Goal: Information Seeking & Learning: Learn about a topic

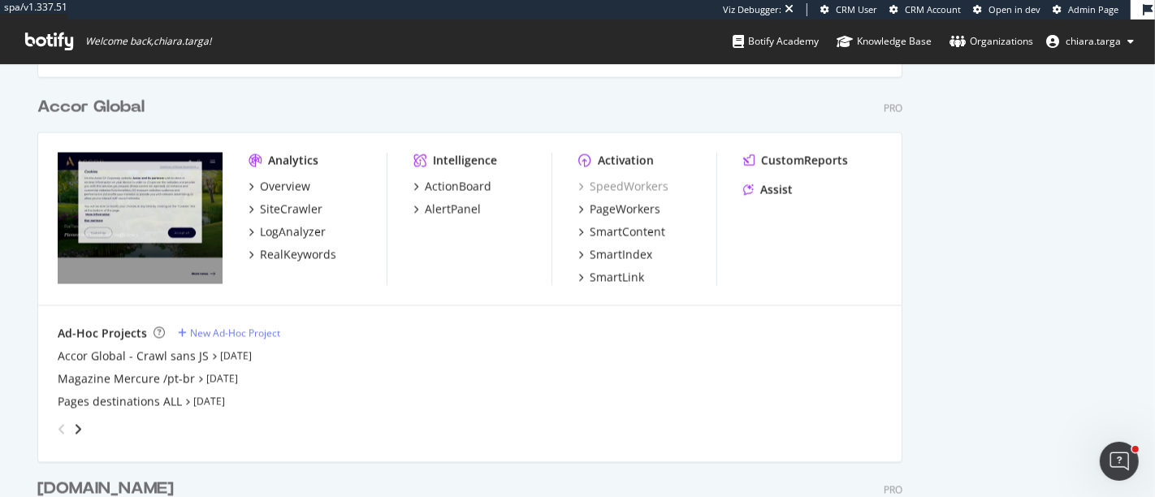
scroll to position [2364, 0]
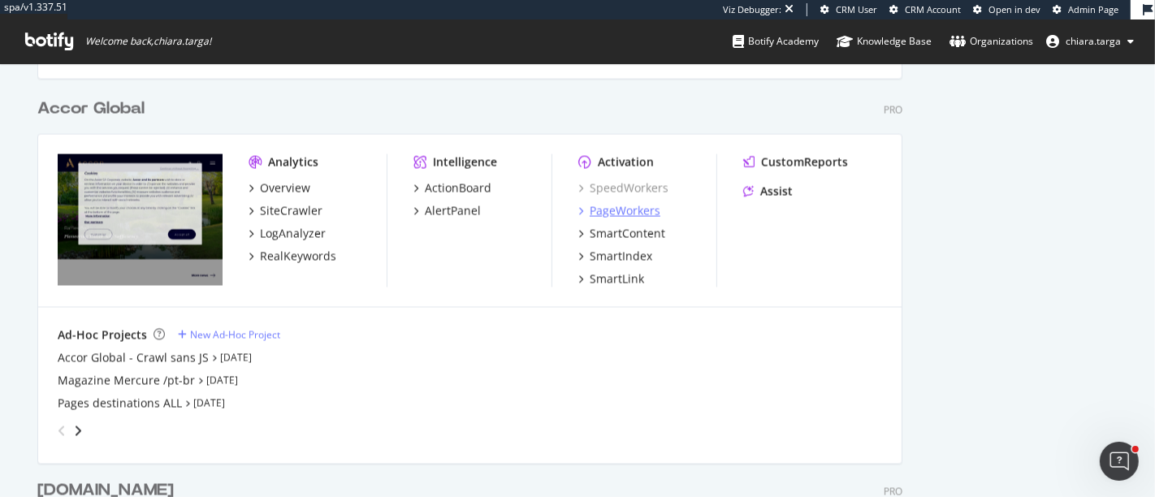
click at [595, 210] on div "PageWorkers" at bounding box center [625, 211] width 71 height 16
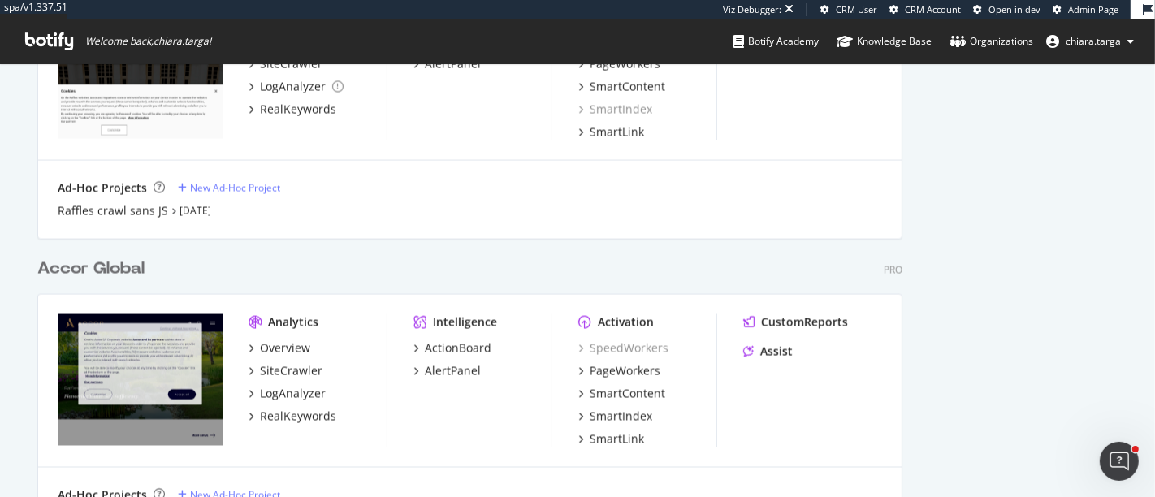
scroll to position [2229, 0]
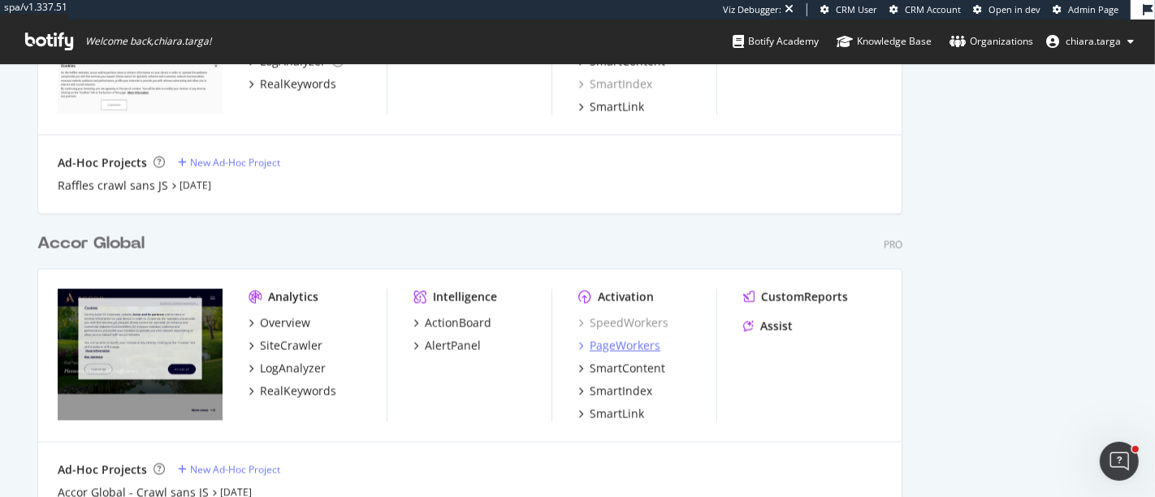
click at [611, 340] on div "PageWorkers" at bounding box center [625, 346] width 71 height 16
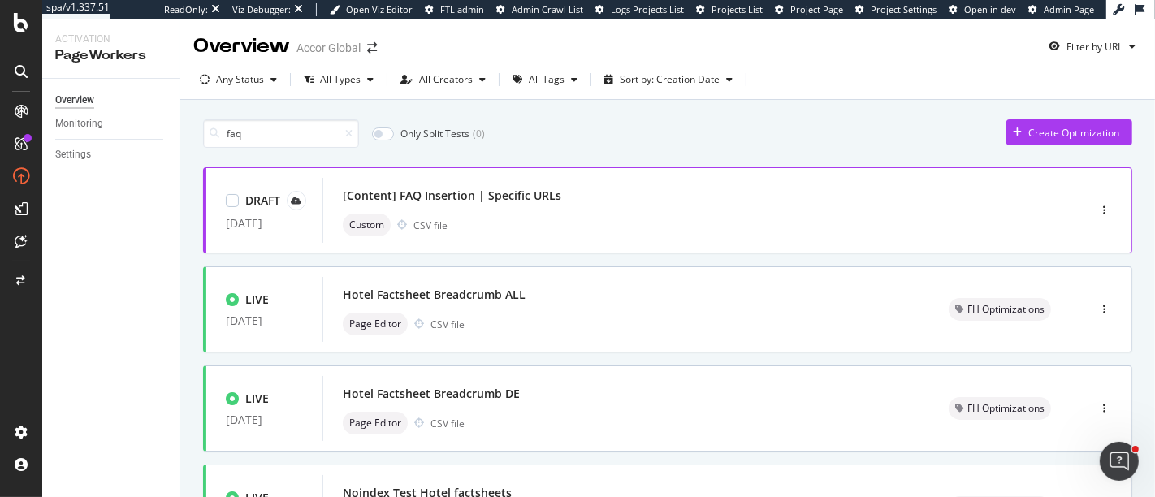
click at [580, 194] on div "[Content] FAQ Insertion | Specific URLs" at bounding box center [681, 195] width 676 height 23
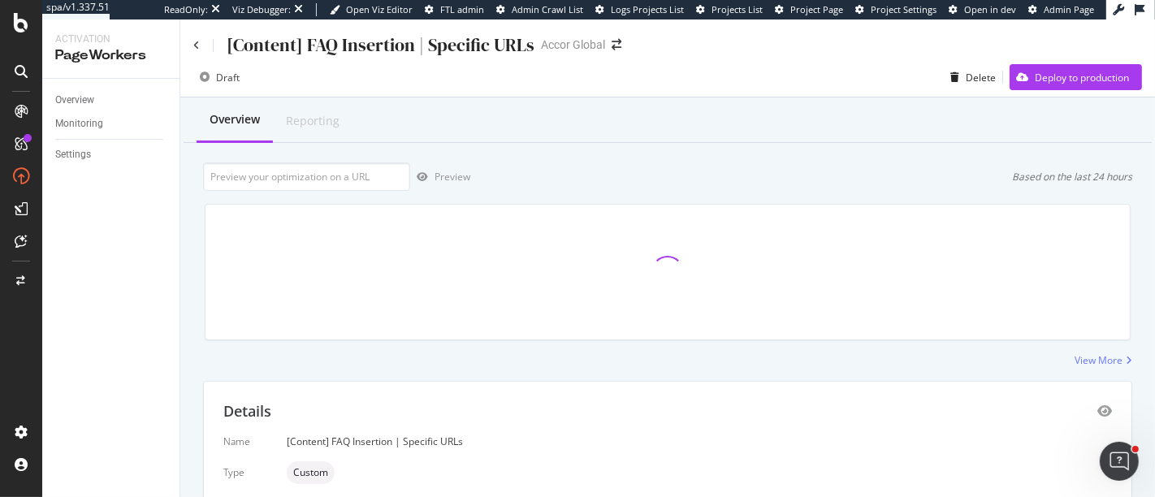
scroll to position [292, 0]
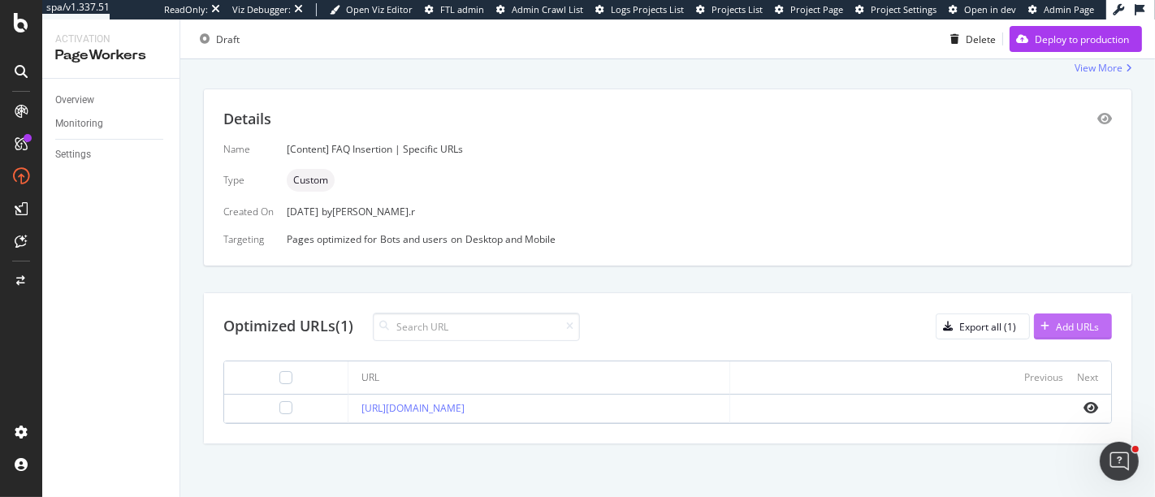
click at [1058, 326] on div "Add URLs" at bounding box center [1077, 327] width 43 height 14
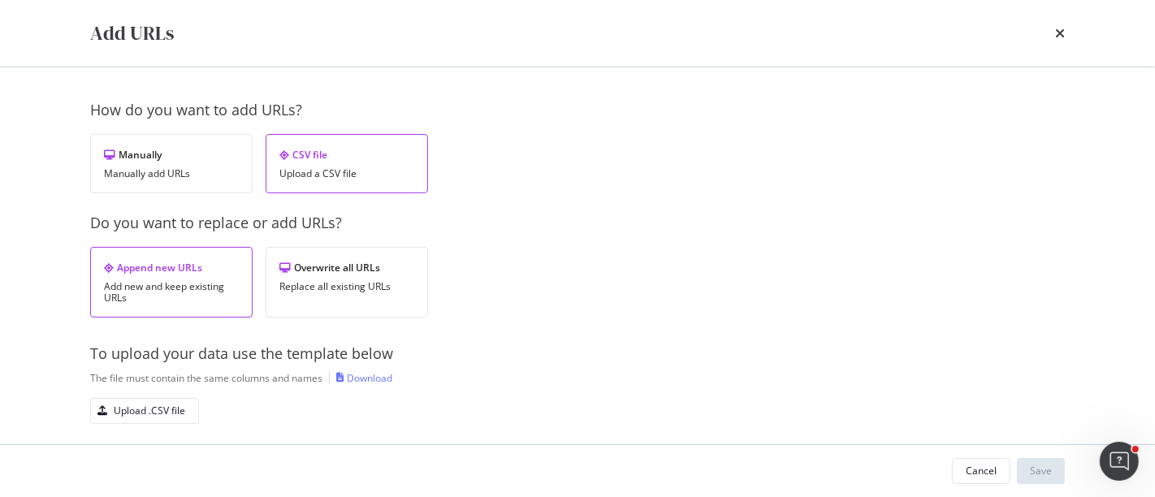
click at [375, 372] on div "Download" at bounding box center [369, 378] width 45 height 14
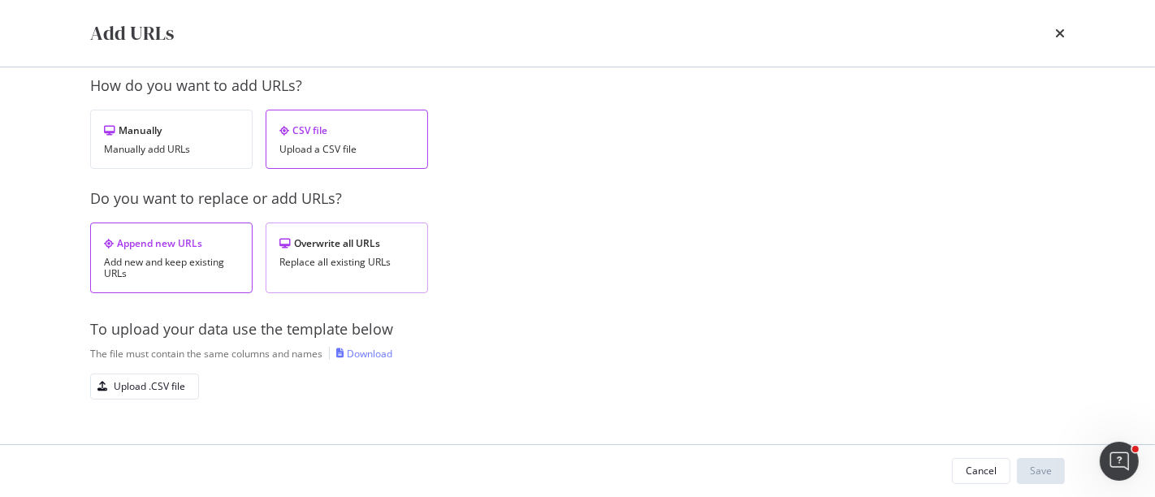
scroll to position [37, 0]
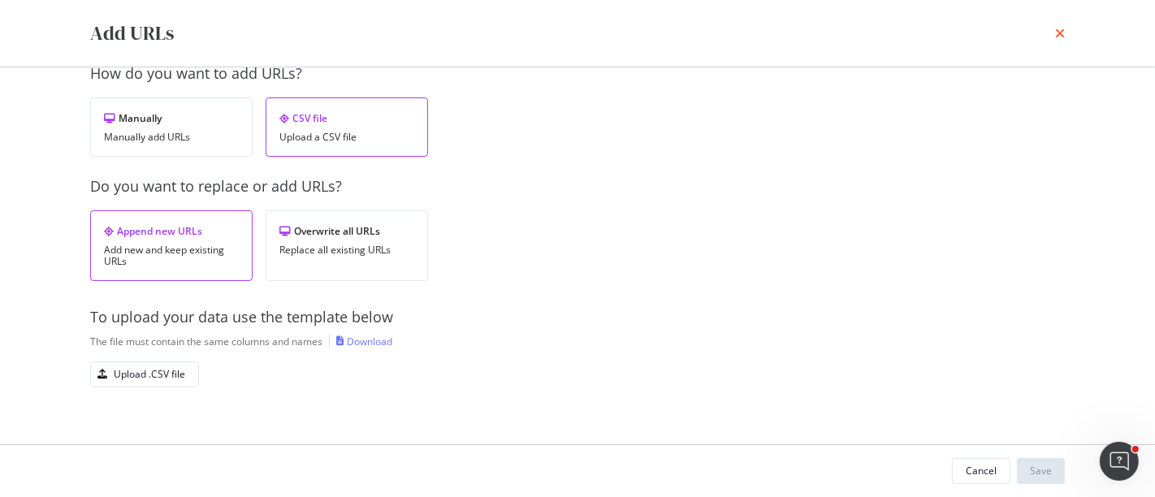
click at [1062, 38] on icon "times" at bounding box center [1060, 33] width 10 height 13
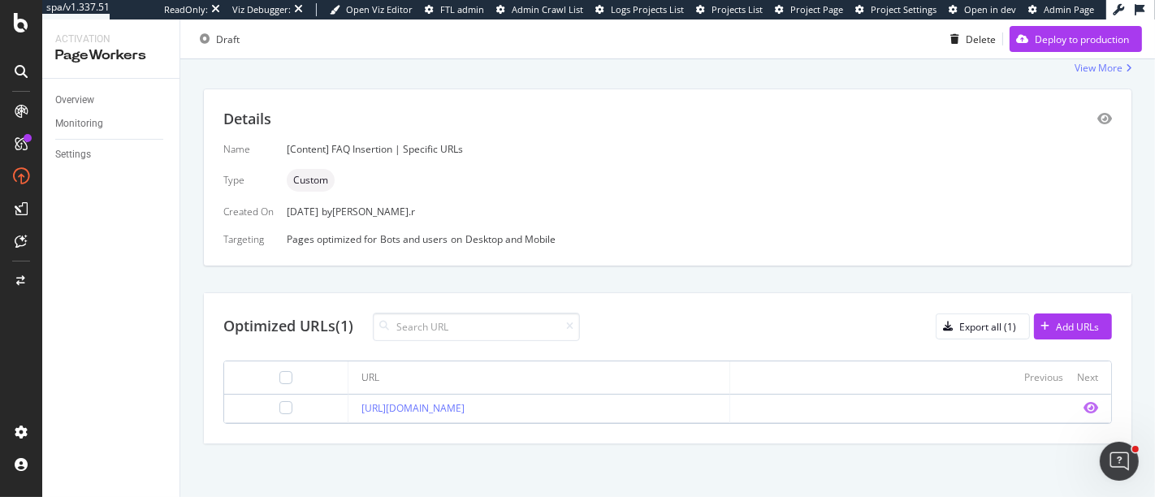
click at [1084, 408] on icon "eye" at bounding box center [1091, 407] width 15 height 13
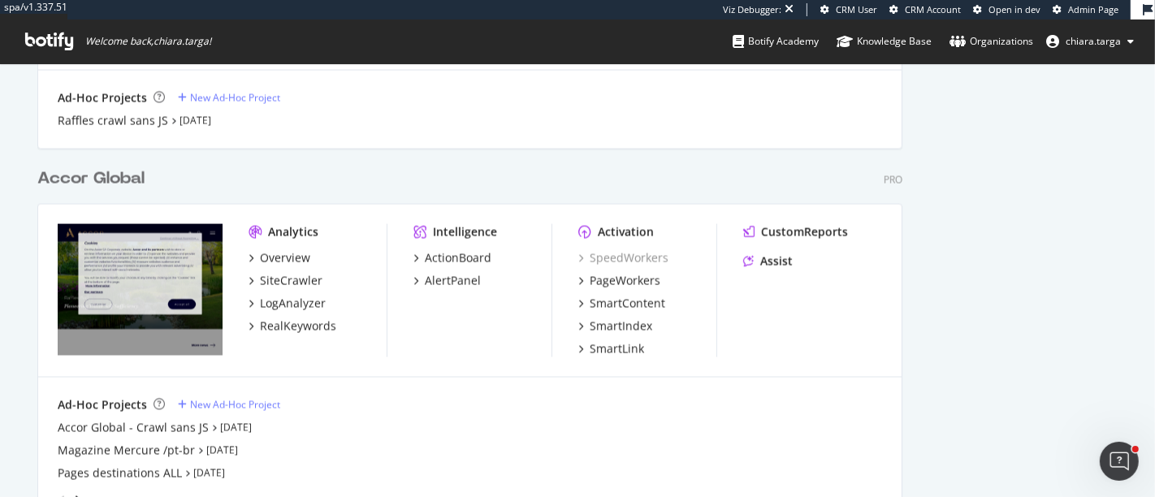
scroll to position [2294, 0]
click at [312, 327] on div "RealKeywords" at bounding box center [298, 326] width 76 height 16
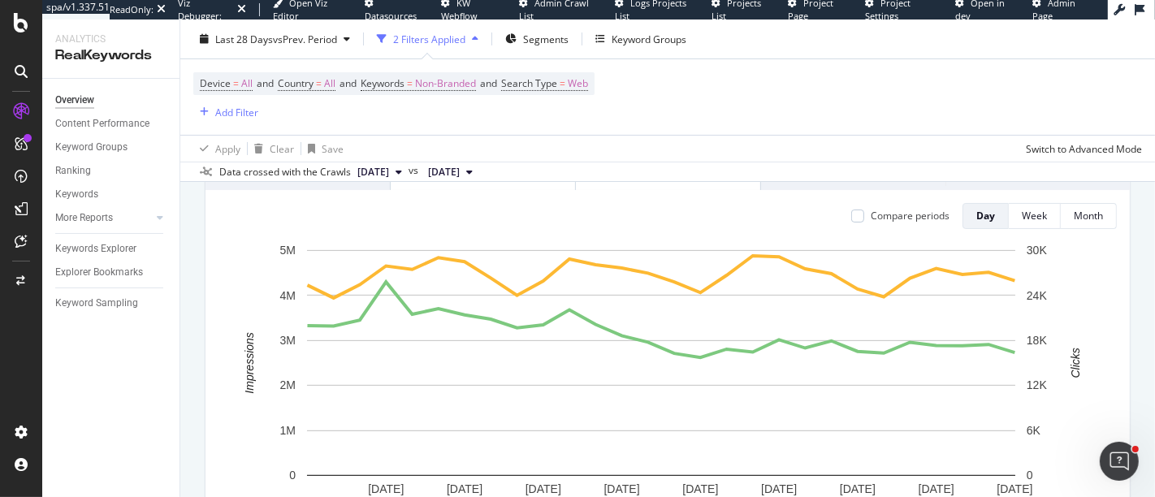
scroll to position [188, 0]
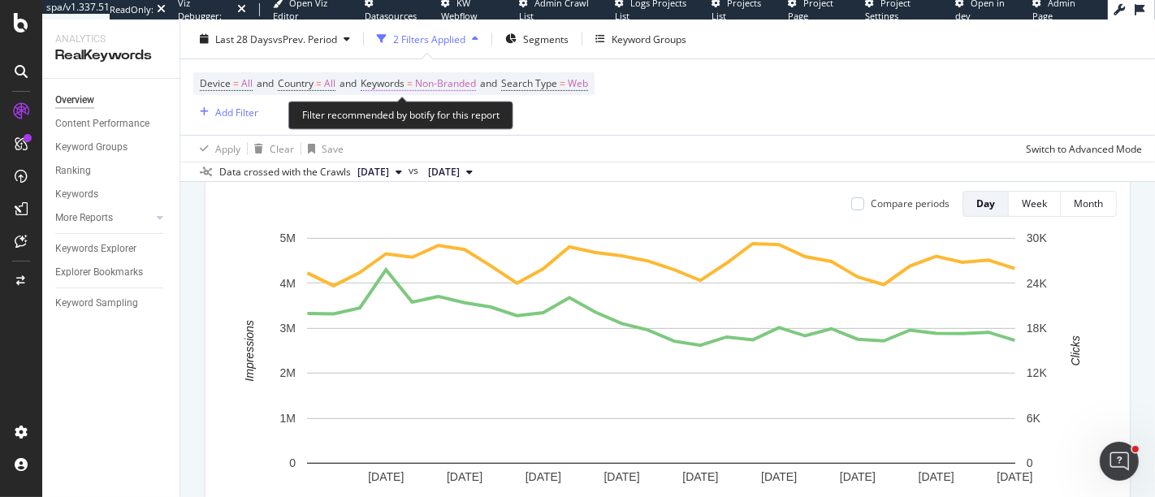
click at [428, 81] on span "Non-Branded" at bounding box center [445, 83] width 61 height 23
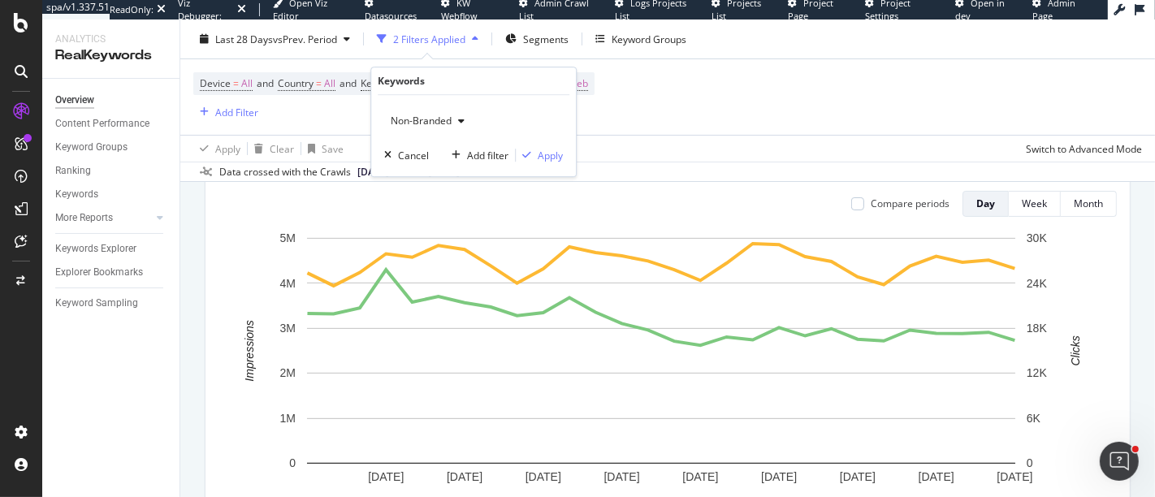
click at [439, 122] on span "Non-Branded" at bounding box center [417, 121] width 67 height 14
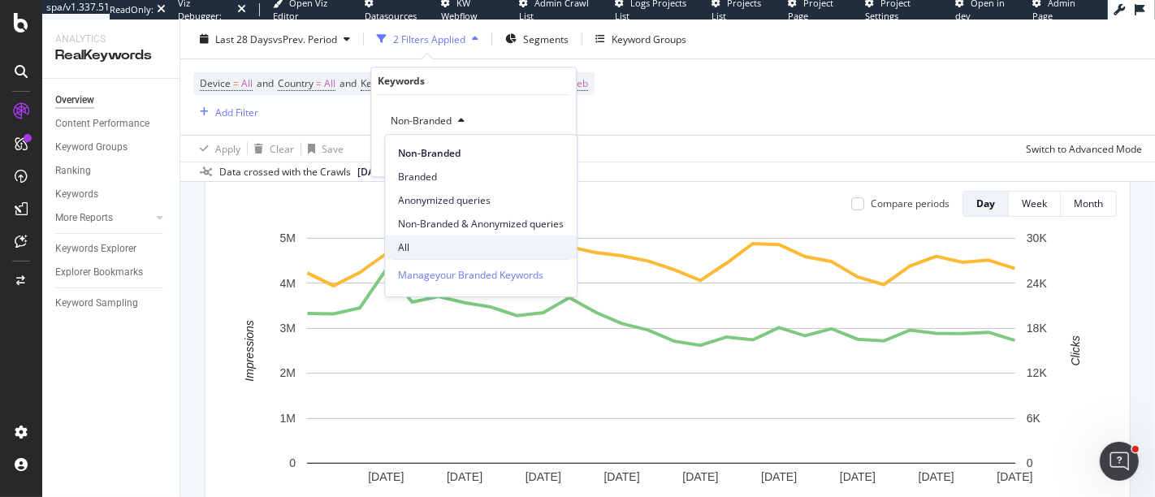
click at [427, 239] on div "All" at bounding box center [481, 248] width 192 height 24
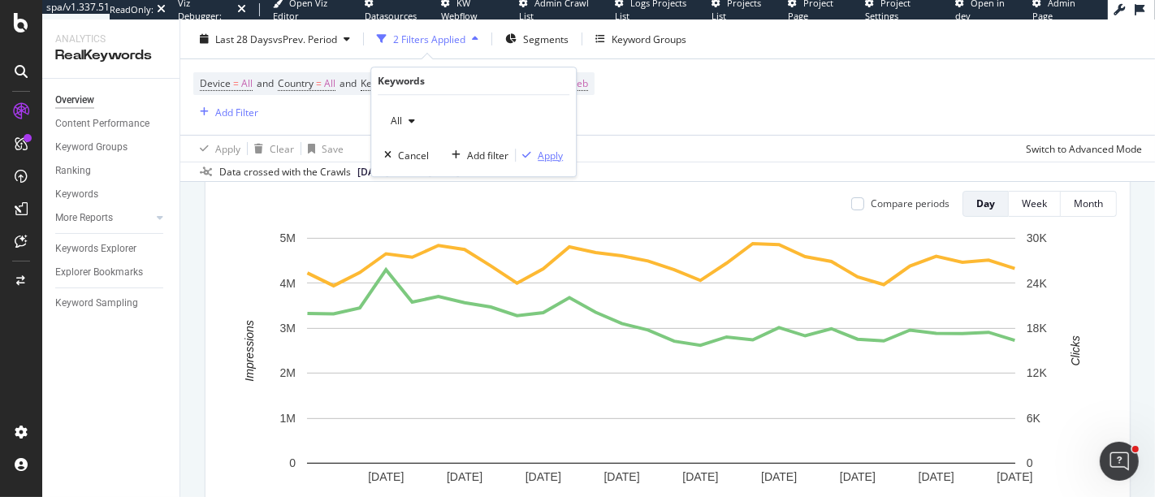
click at [550, 156] on div "Apply" at bounding box center [550, 156] width 25 height 14
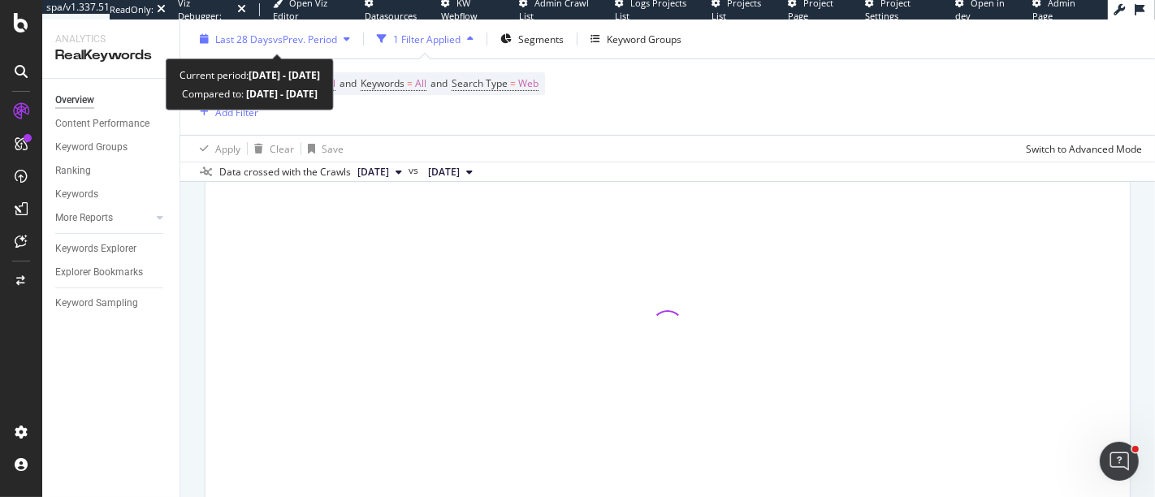
click at [326, 34] on span "vs Prev. Period" at bounding box center [305, 39] width 64 height 14
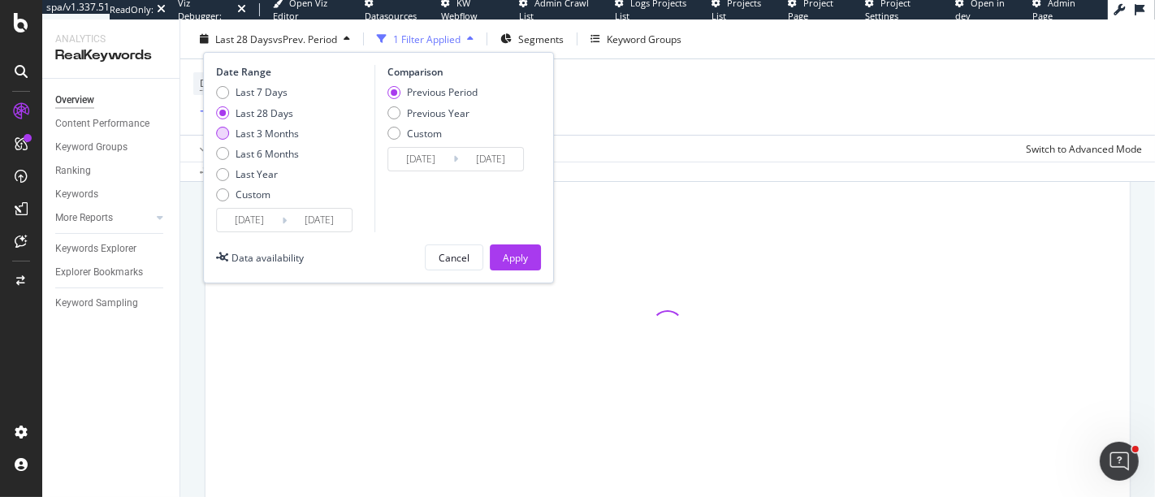
click at [292, 128] on div "Last 3 Months" at bounding box center [267, 133] width 63 height 14
type input "[DATE]"
click at [506, 252] on div "Apply" at bounding box center [515, 257] width 25 height 14
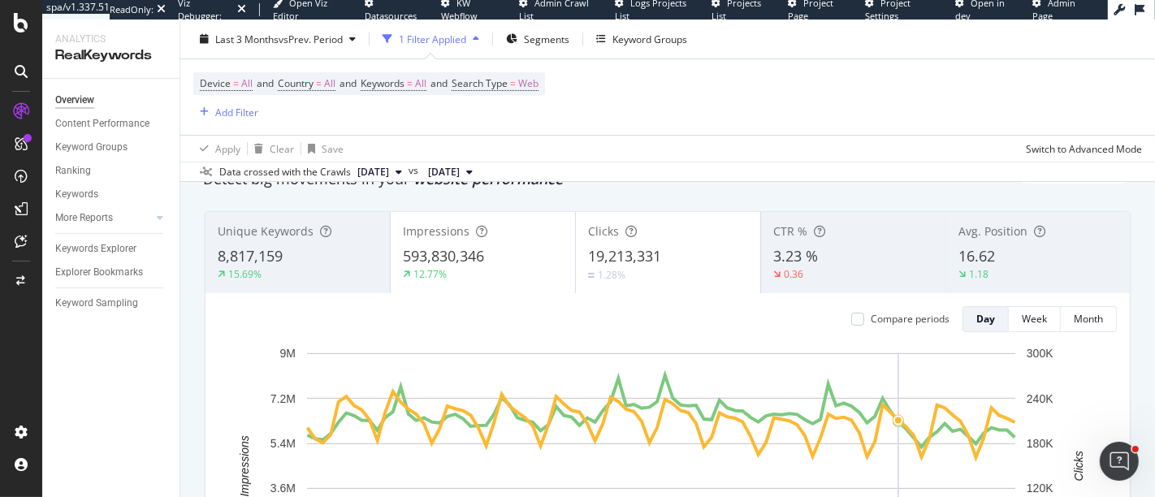
scroll to position [136, 0]
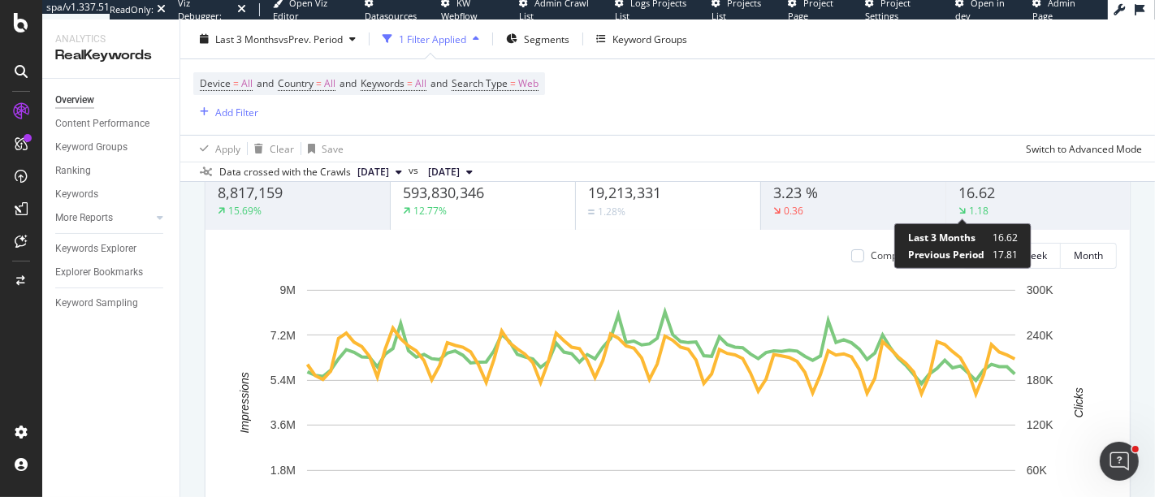
click at [969, 207] on div "1.18" at bounding box center [978, 211] width 19 height 14
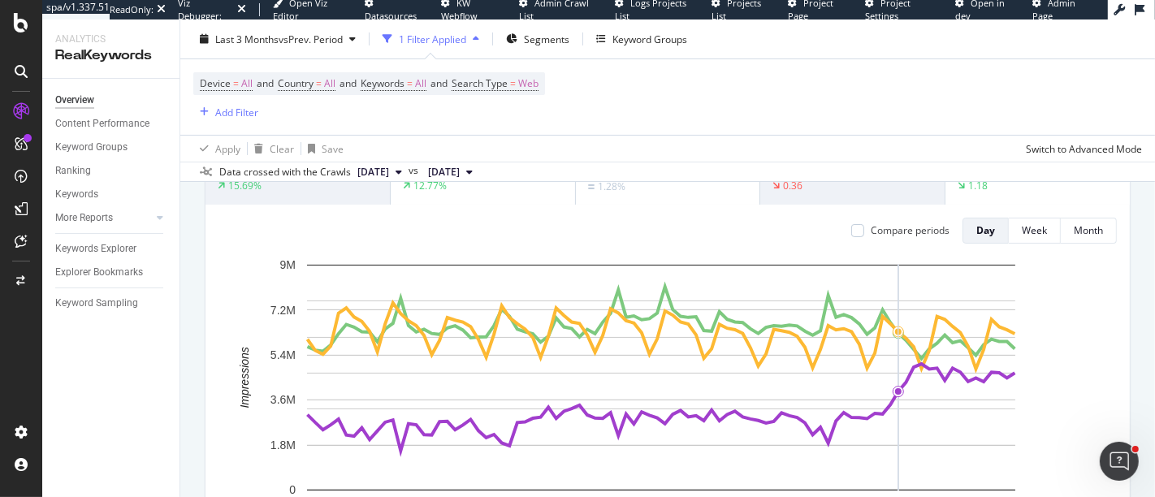
scroll to position [162, 0]
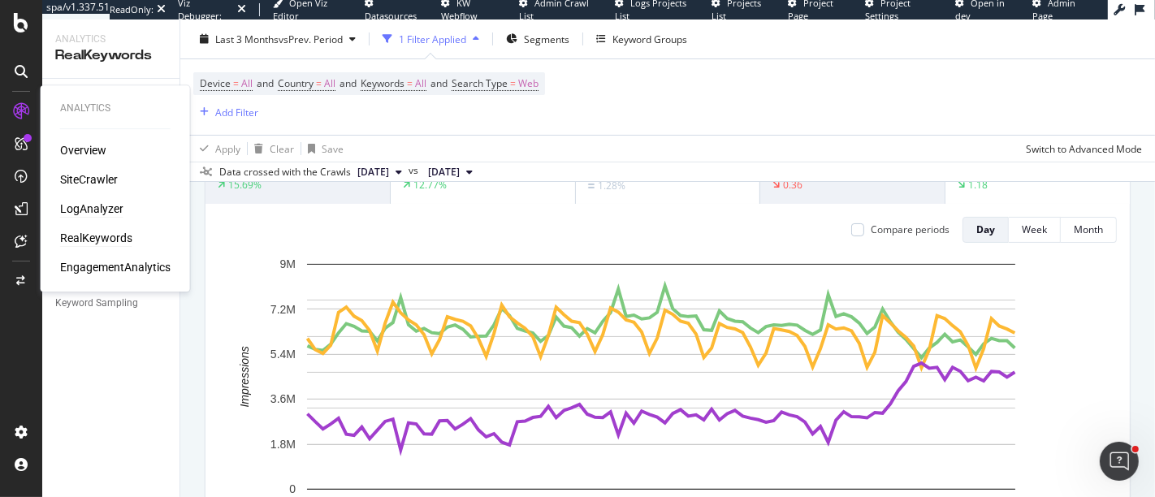
click at [81, 206] on div "LogAnalyzer" at bounding box center [91, 209] width 63 height 16
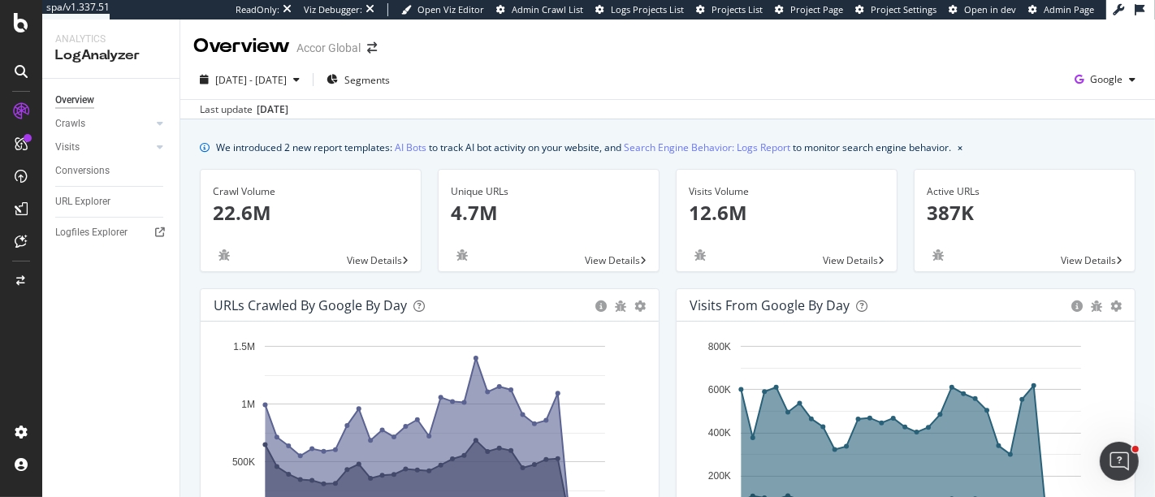
click at [388, 97] on div "[DATE] - [DATE] Segments Google" at bounding box center [667, 83] width 975 height 32
click at [390, 77] on span "Segments" at bounding box center [366, 80] width 45 height 14
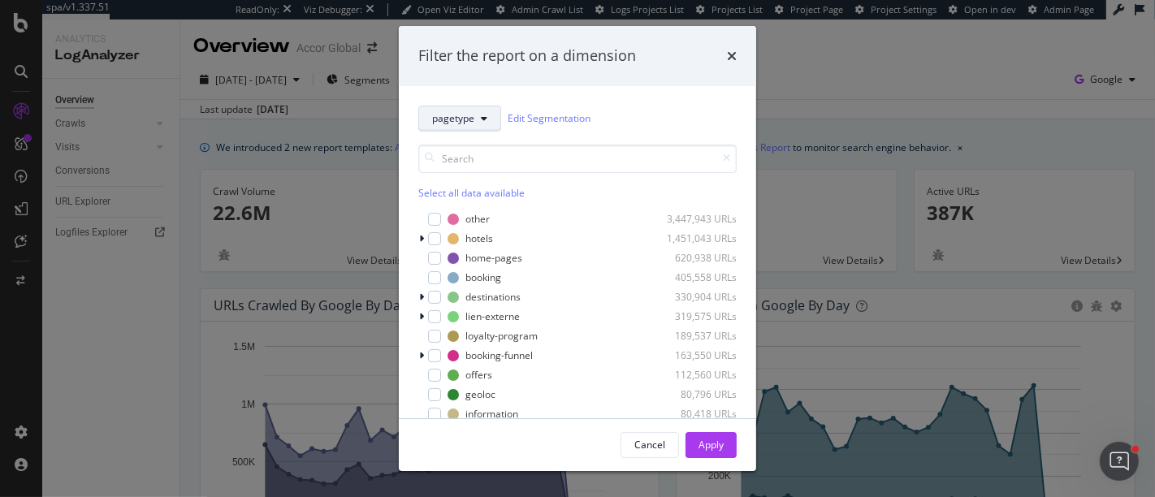
click at [451, 117] on span "pagetype" at bounding box center [453, 118] width 42 height 14
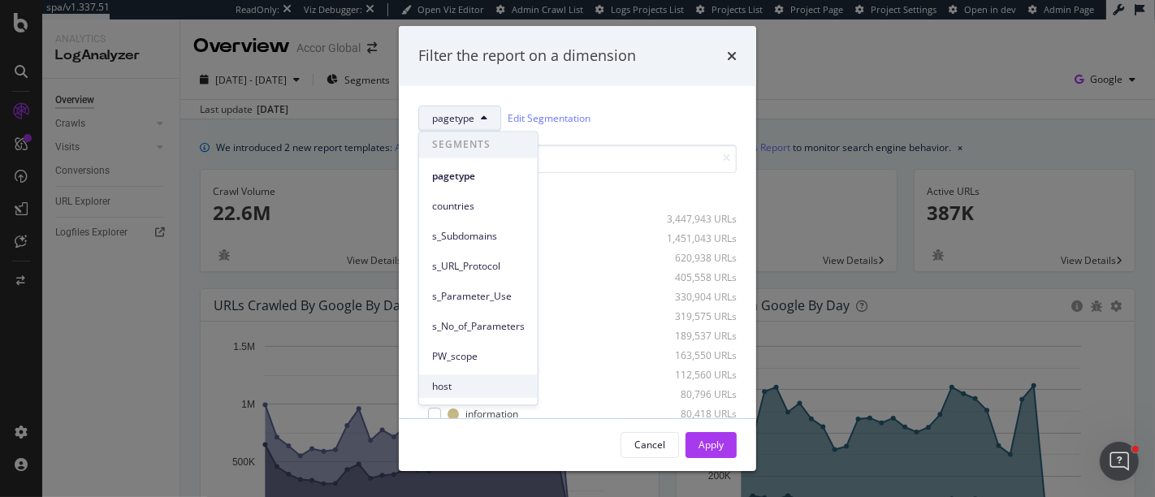
click at [456, 388] on span "host" at bounding box center [478, 386] width 93 height 15
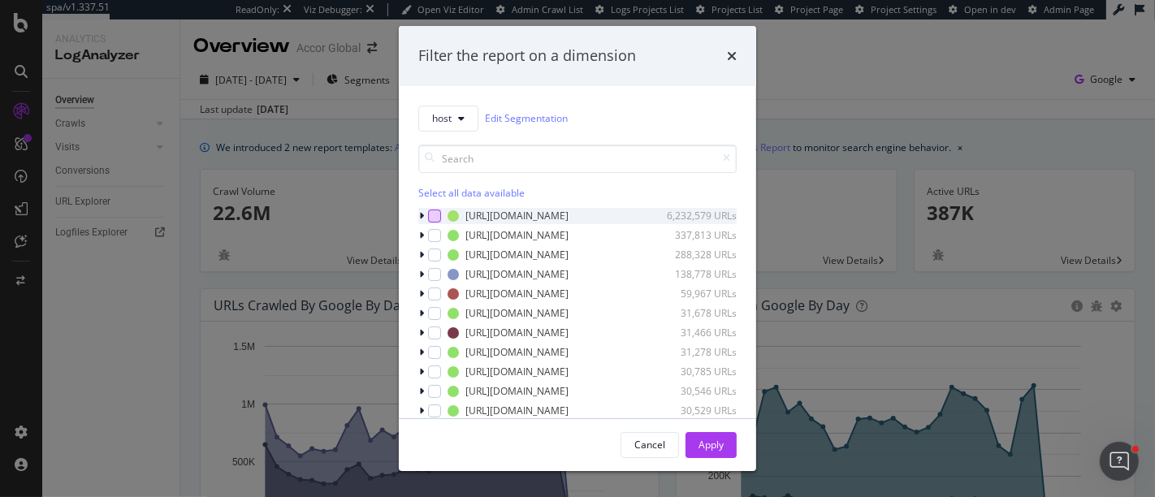
click at [435, 214] on div "modal" at bounding box center [434, 216] width 13 height 13
click at [727, 442] on button "Apply" at bounding box center [711, 445] width 51 height 26
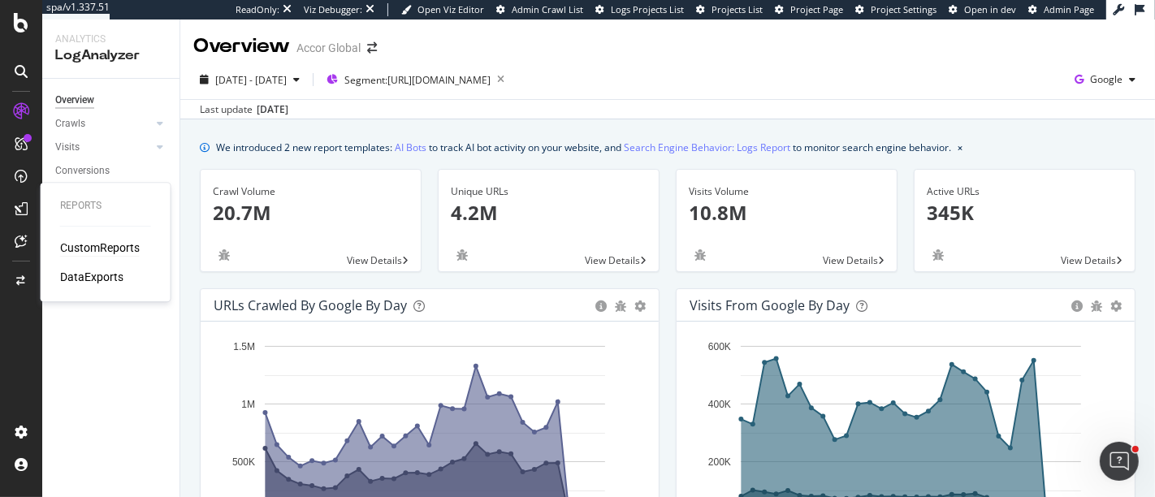
click at [68, 249] on div "CustomReports" at bounding box center [100, 248] width 80 height 16
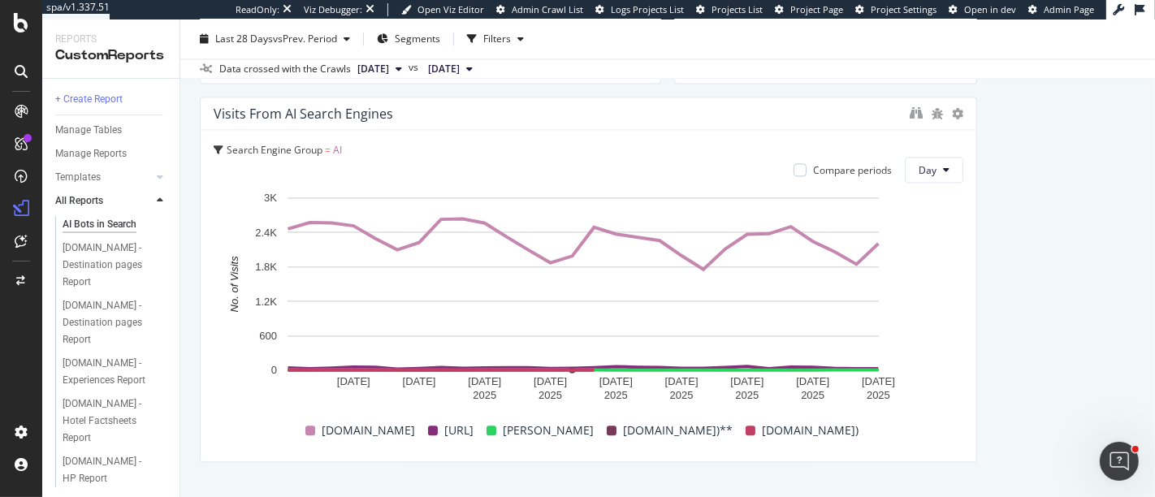
scroll to position [2894, 0]
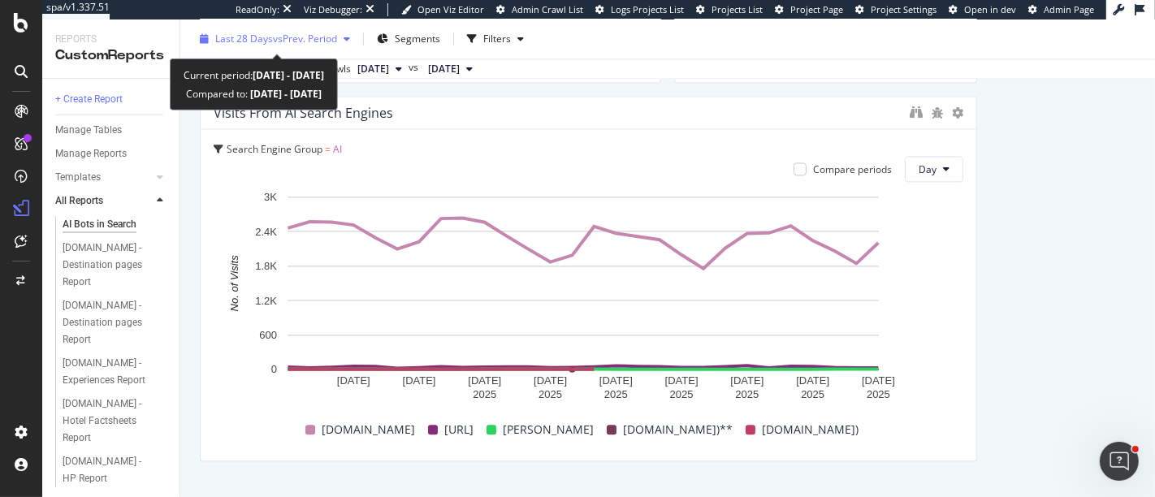
click at [320, 34] on span "vs Prev. Period" at bounding box center [305, 39] width 64 height 14
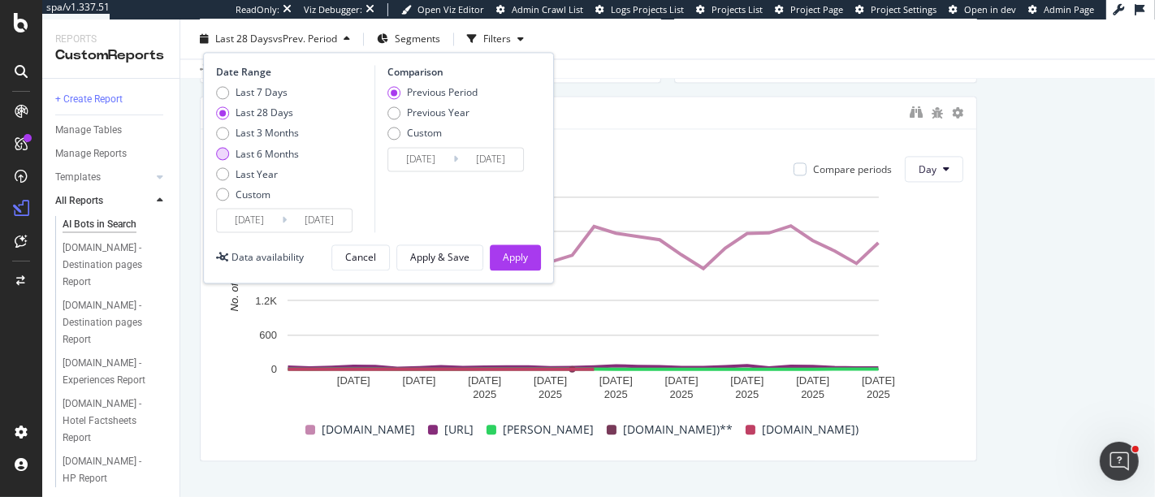
click at [265, 149] on div "Last 6 Months" at bounding box center [267, 154] width 63 height 14
type input "[DATE]"
click at [509, 265] on div "Apply" at bounding box center [515, 257] width 25 height 24
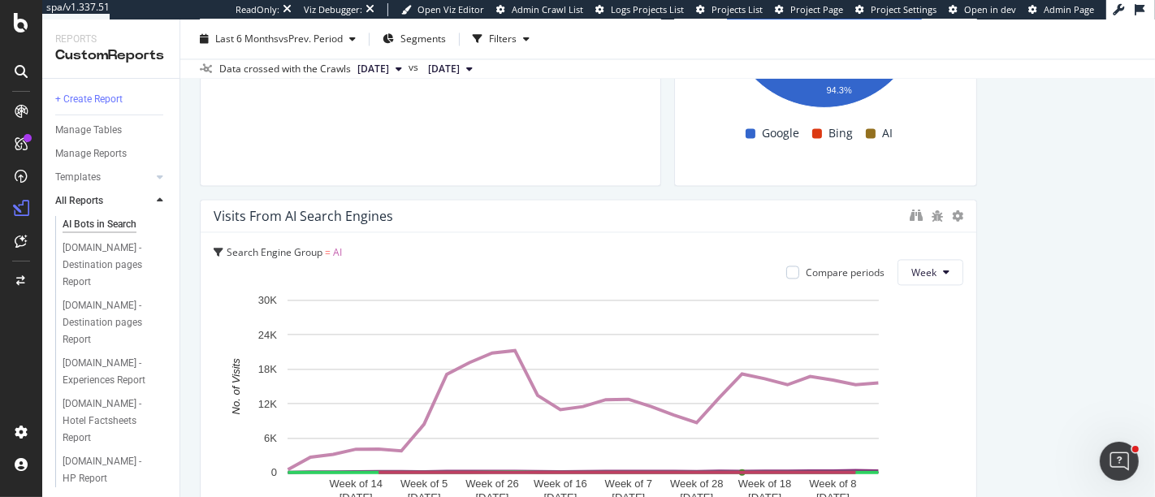
scroll to position [2892, 0]
